Goal: Find contact information: Find contact information

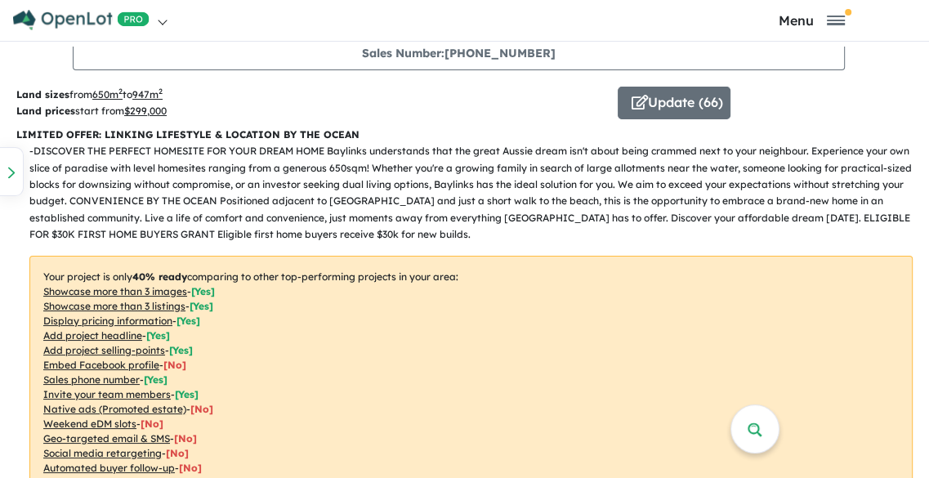
scroll to position [739, 0]
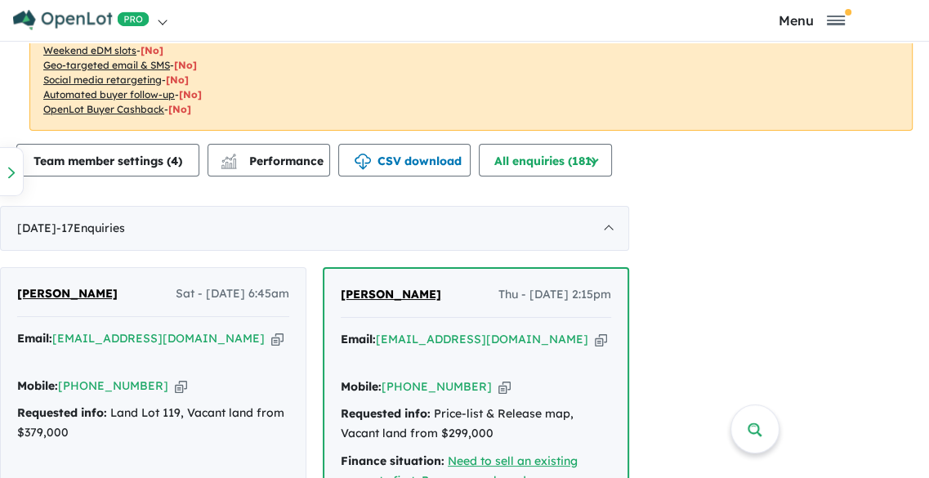
scroll to position [369, 0]
